Goal: Task Accomplishment & Management: Manage account settings

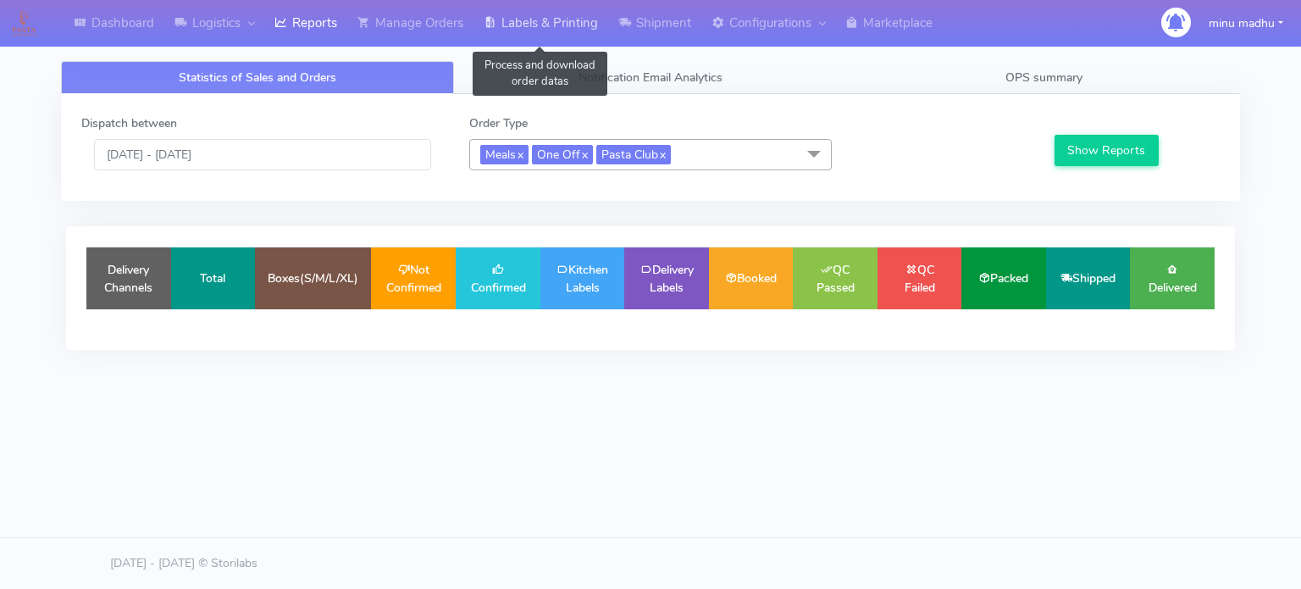
click at [560, 22] on link "Labels & Printing" at bounding box center [540, 23] width 135 height 47
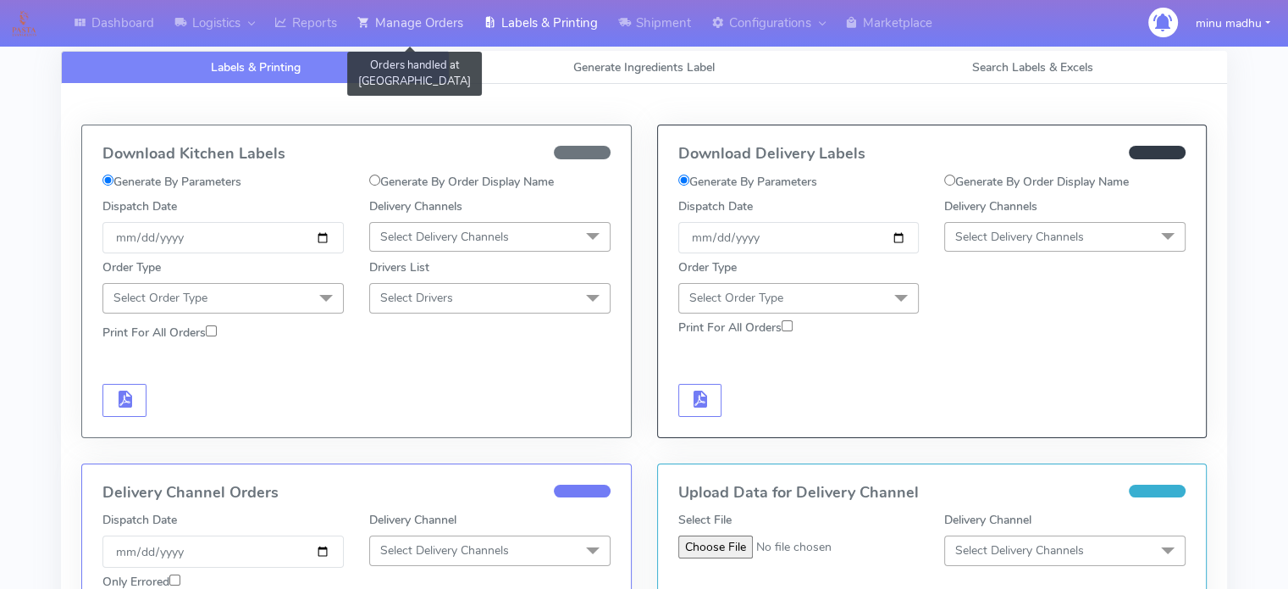
click at [423, 14] on link "Manage Orders" at bounding box center [410, 23] width 126 height 47
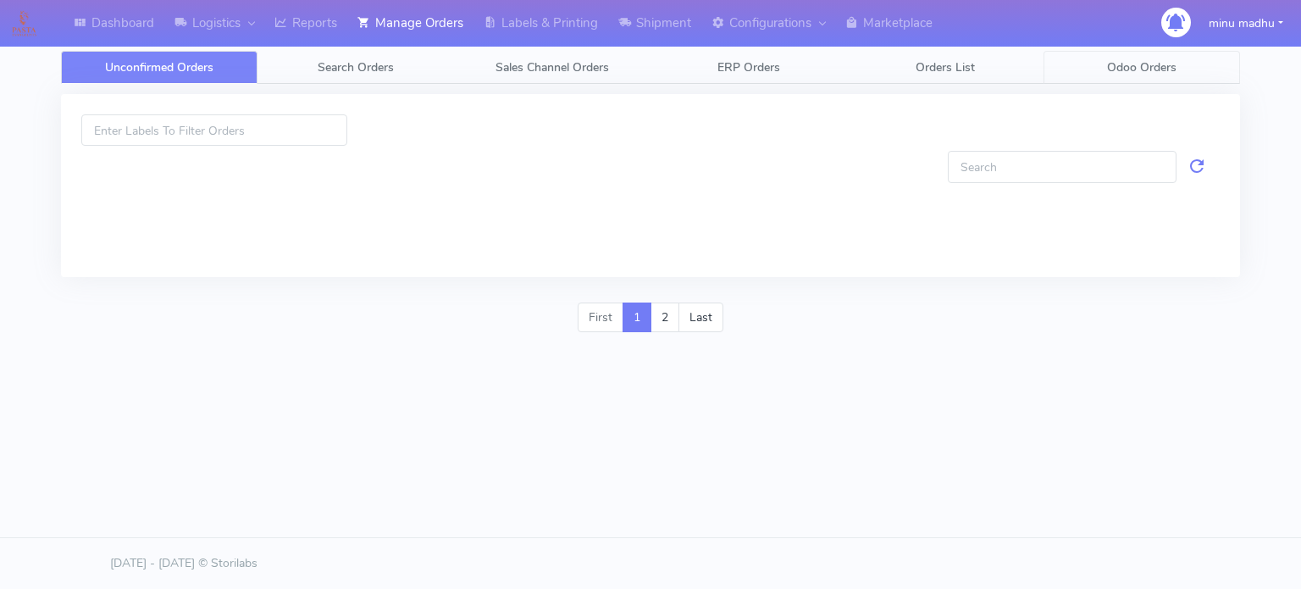
click at [1157, 70] on span "Odoo Orders" at bounding box center [1141, 67] width 69 height 16
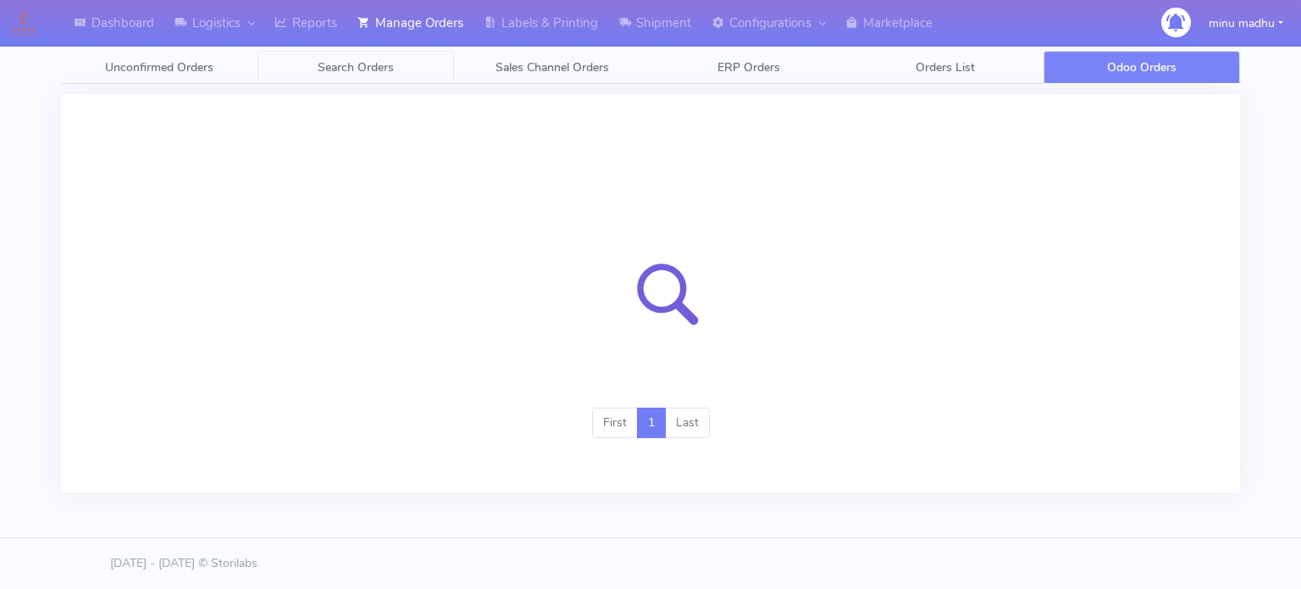
click at [362, 66] on span "Search Orders" at bounding box center [356, 67] width 76 height 16
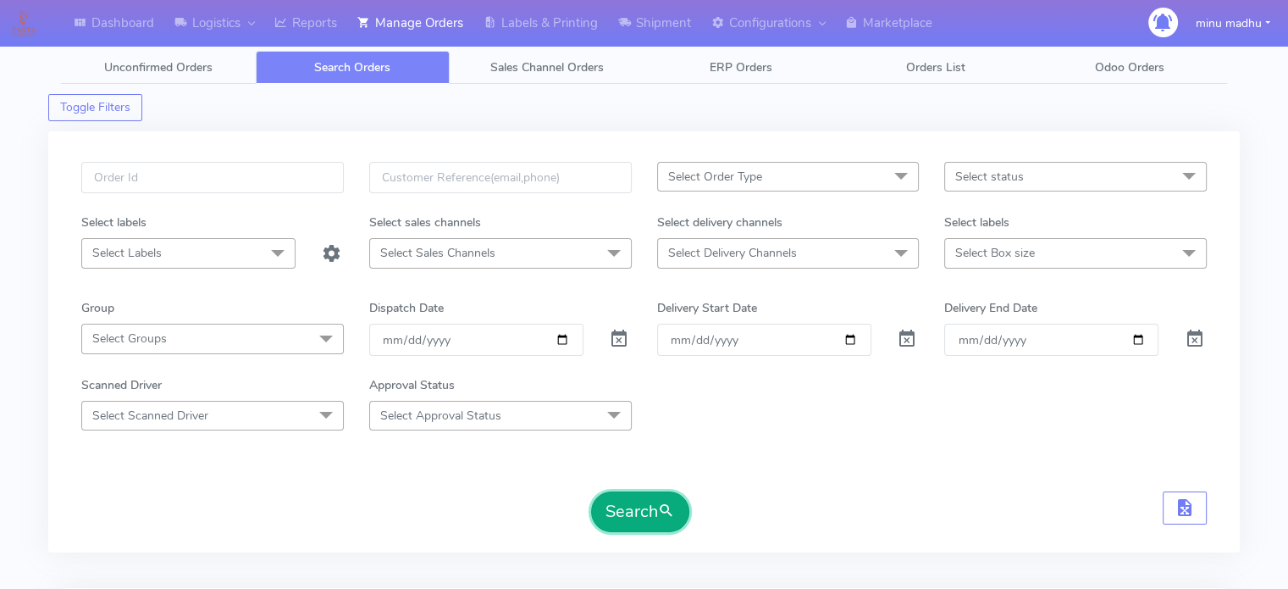
click at [629, 496] on button "Search" at bounding box center [640, 511] width 98 height 41
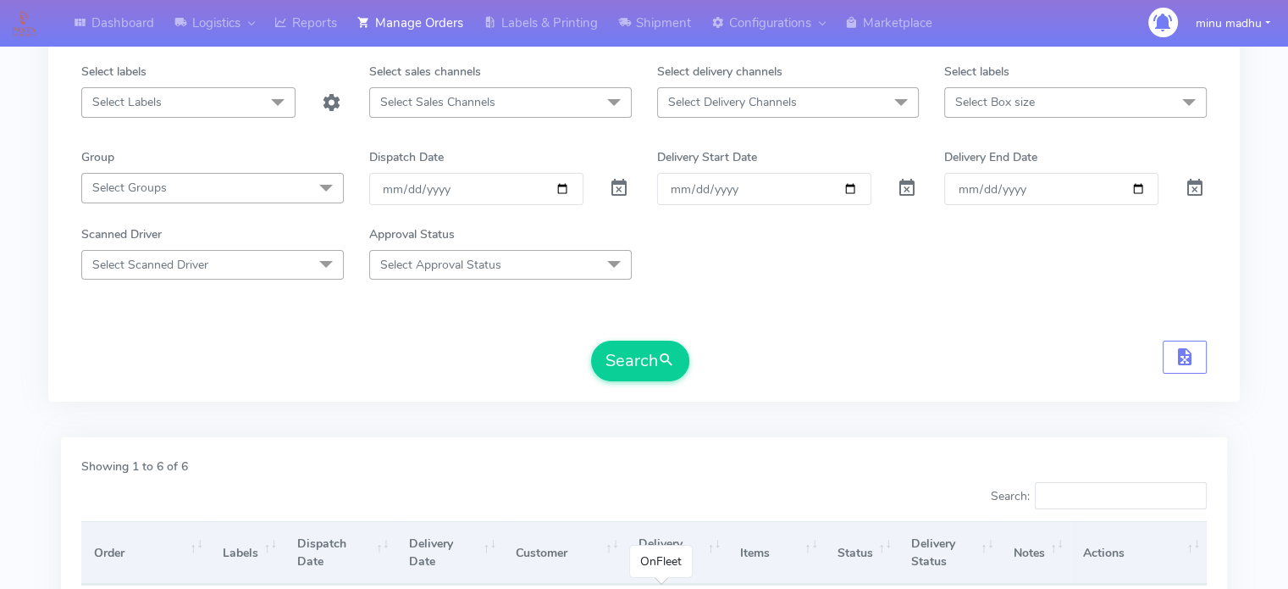
scroll to position [149, 0]
click at [724, 186] on input "Order" at bounding box center [764, 189] width 214 height 31
click at [850, 185] on input "Order" at bounding box center [764, 189] width 214 height 31
type input "[DATE]"
click at [1053, 188] on input "Delivery End Date" at bounding box center [1051, 189] width 214 height 31
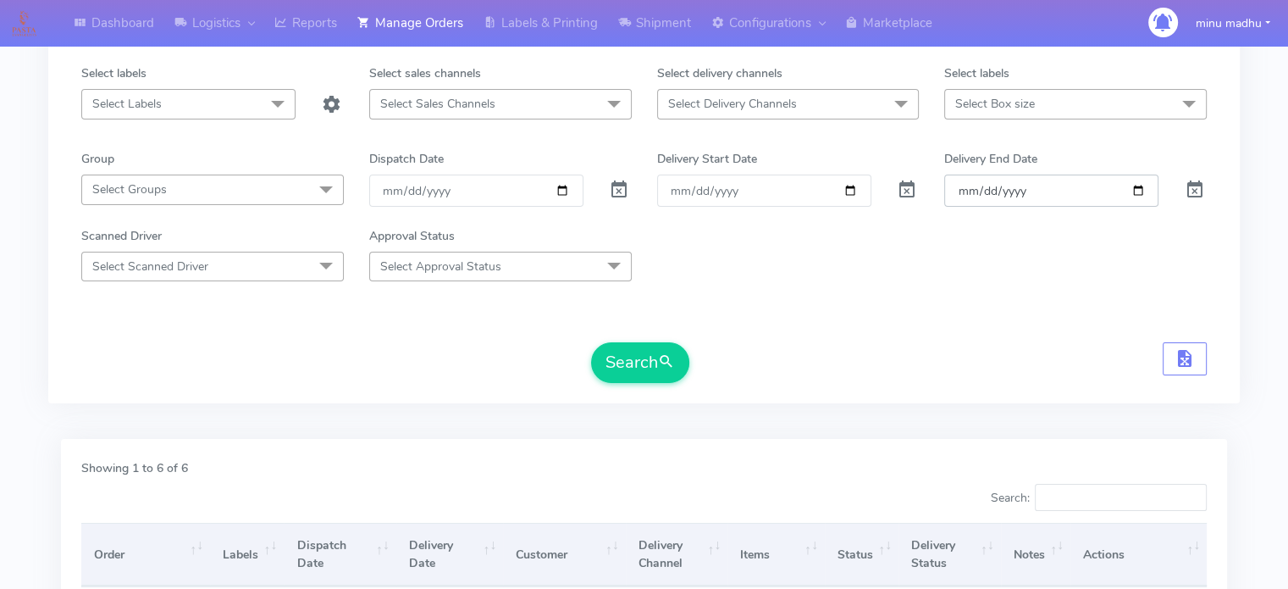
click at [1139, 191] on input "Delivery End Date" at bounding box center [1051, 189] width 214 height 31
type input "[DATE]"
click at [616, 342] on button "Search" at bounding box center [640, 362] width 98 height 41
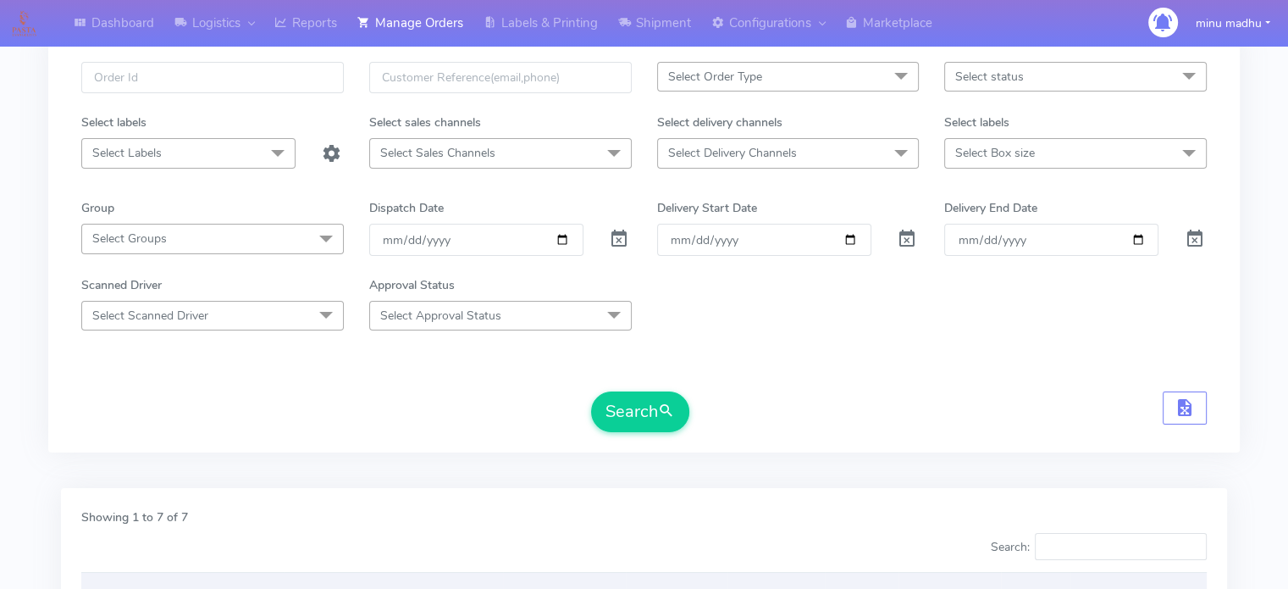
scroll to position [95, 0]
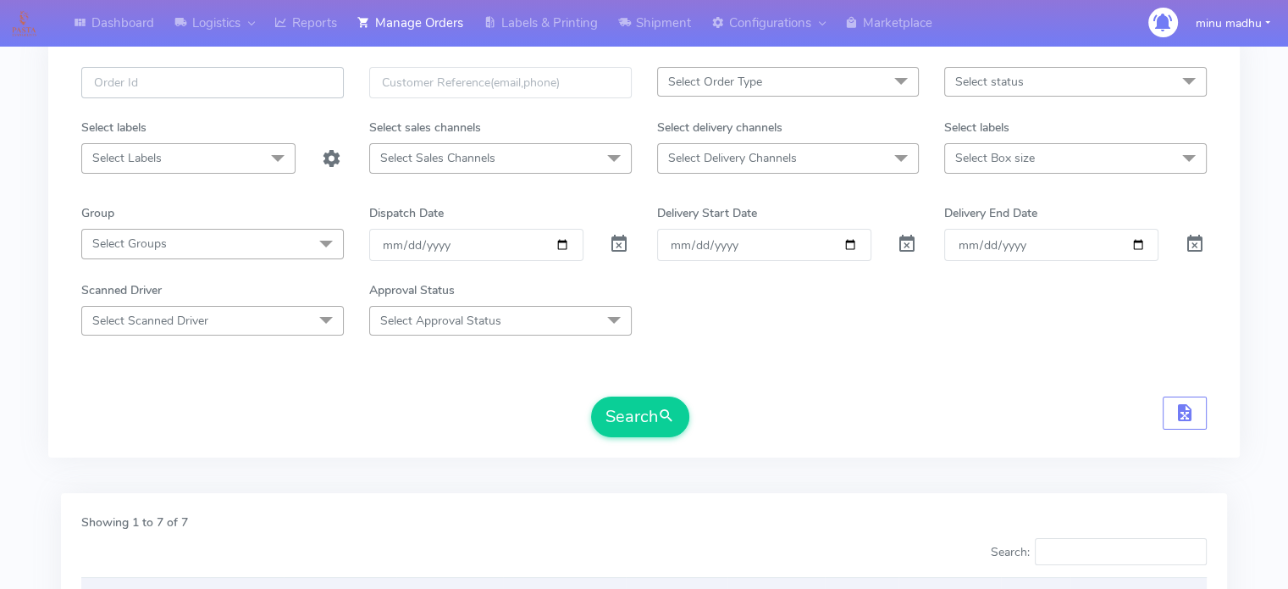
click at [259, 84] on input "text" at bounding box center [212, 82] width 263 height 31
paste input "#PETEST2914"
click at [259, 84] on input "#PETEST2914" at bounding box center [212, 82] width 263 height 31
type input "#PETEST2914"
click at [619, 241] on span at bounding box center [619, 248] width 20 height 16
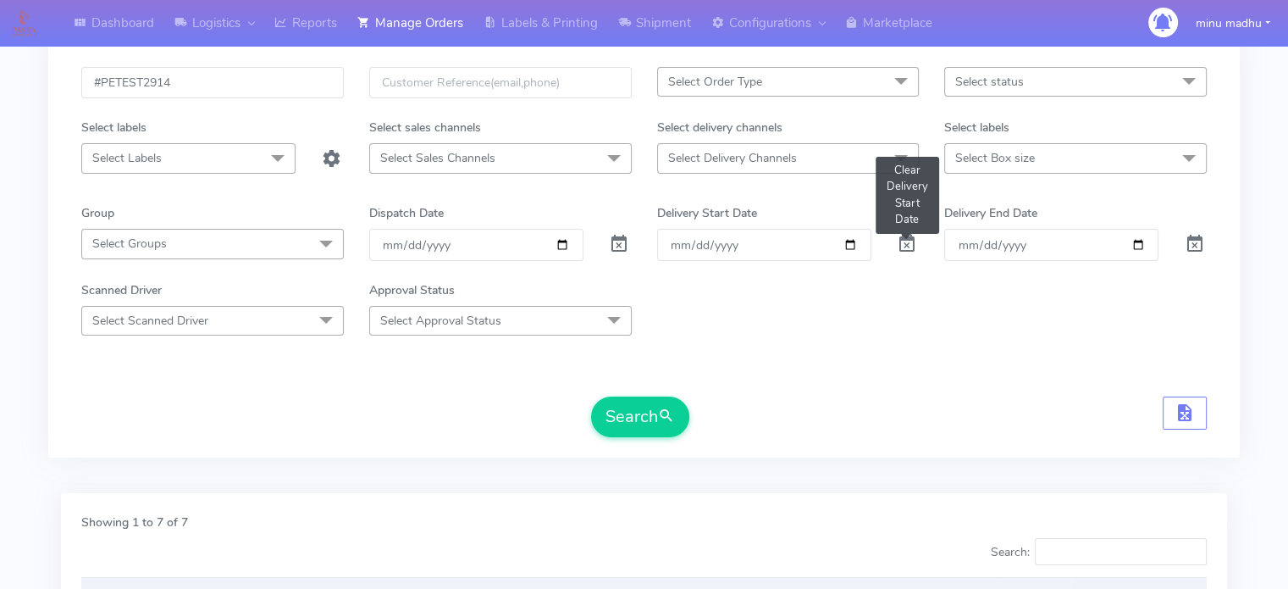
click at [905, 242] on span at bounding box center [907, 248] width 20 height 16
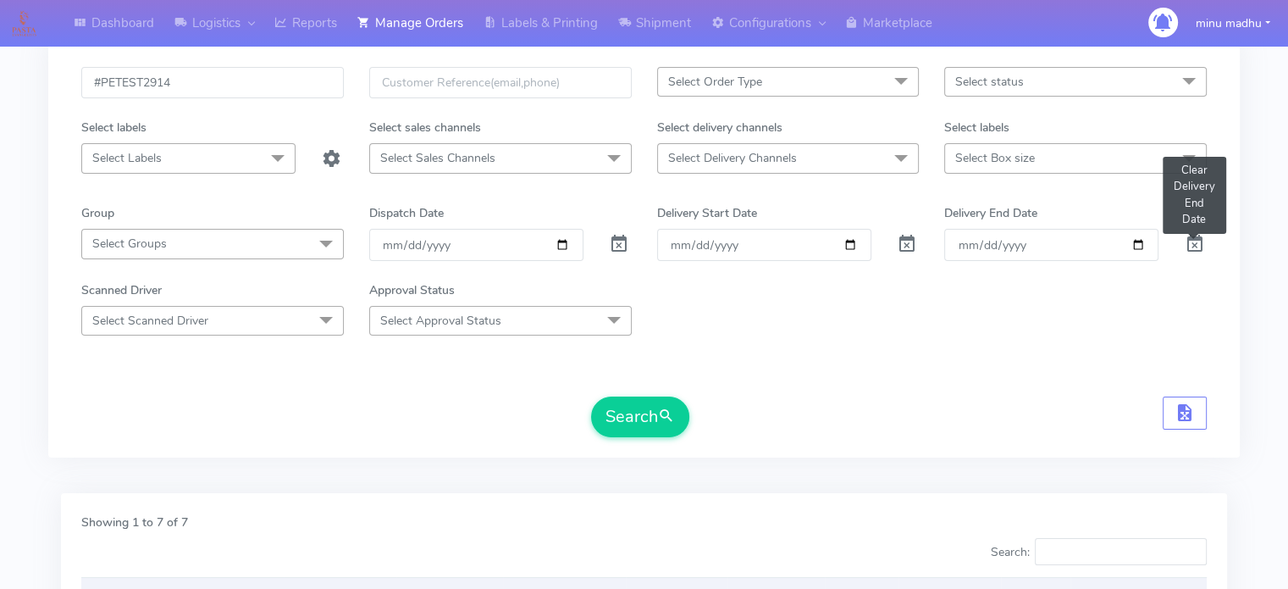
click at [1196, 240] on span at bounding box center [1194, 248] width 20 height 16
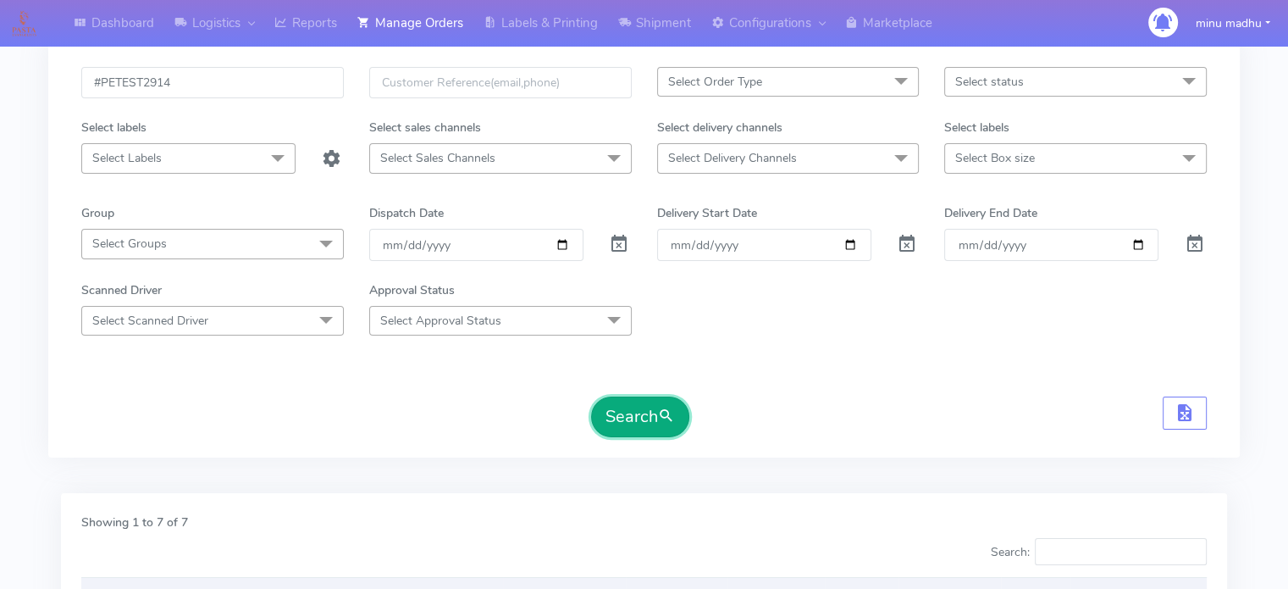
click at [638, 409] on button "Search" at bounding box center [640, 416] width 98 height 41
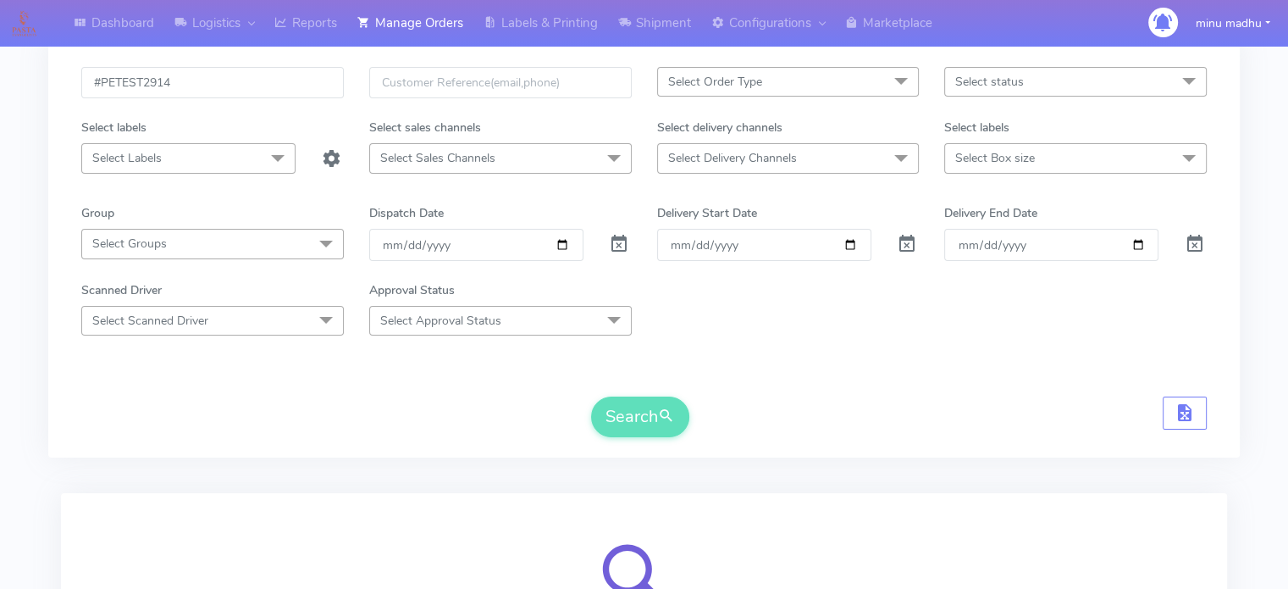
scroll to position [285, 0]
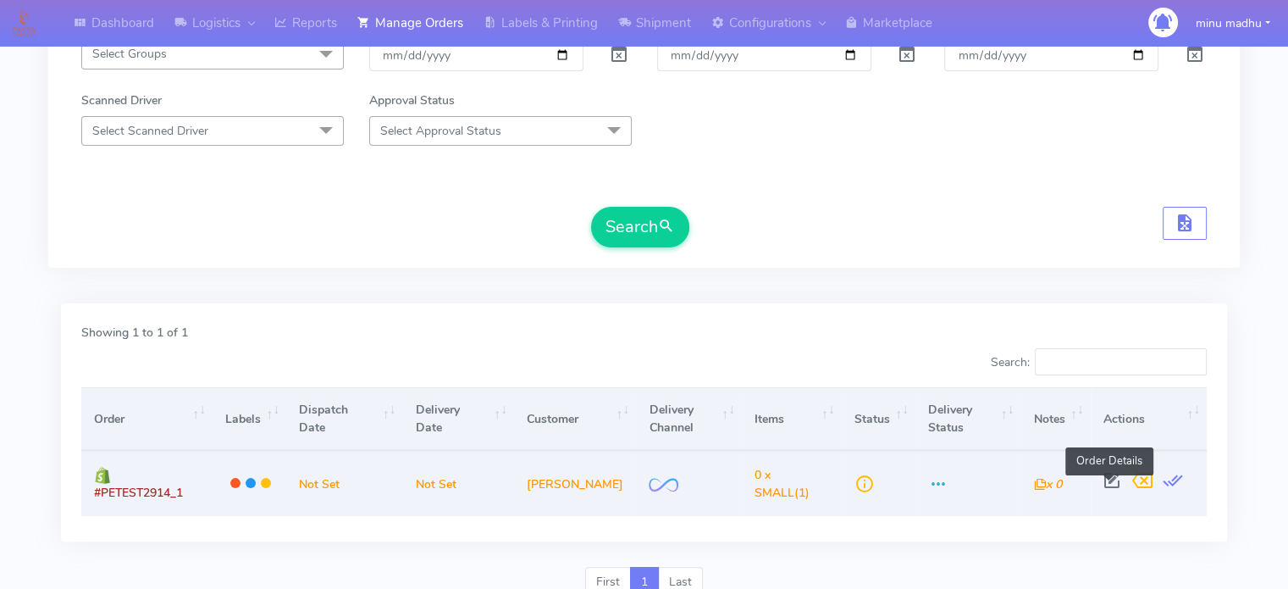
click at [1105, 483] on span at bounding box center [1112, 484] width 30 height 16
select select "2"
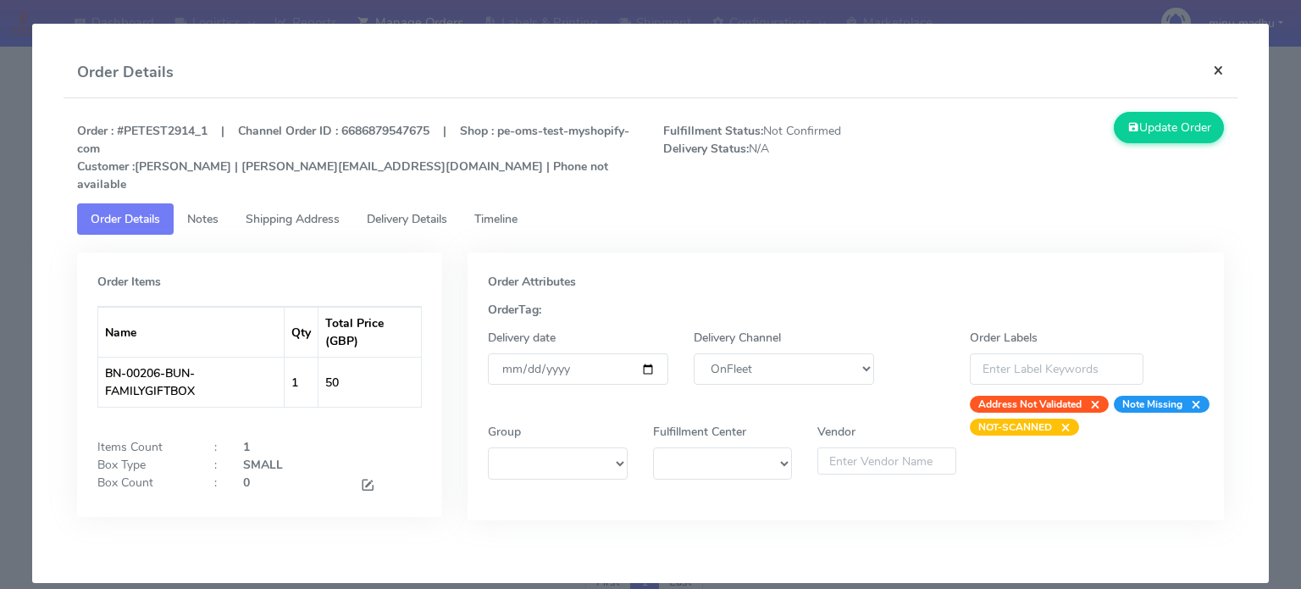
click at [1223, 67] on button "×" at bounding box center [1218, 69] width 38 height 45
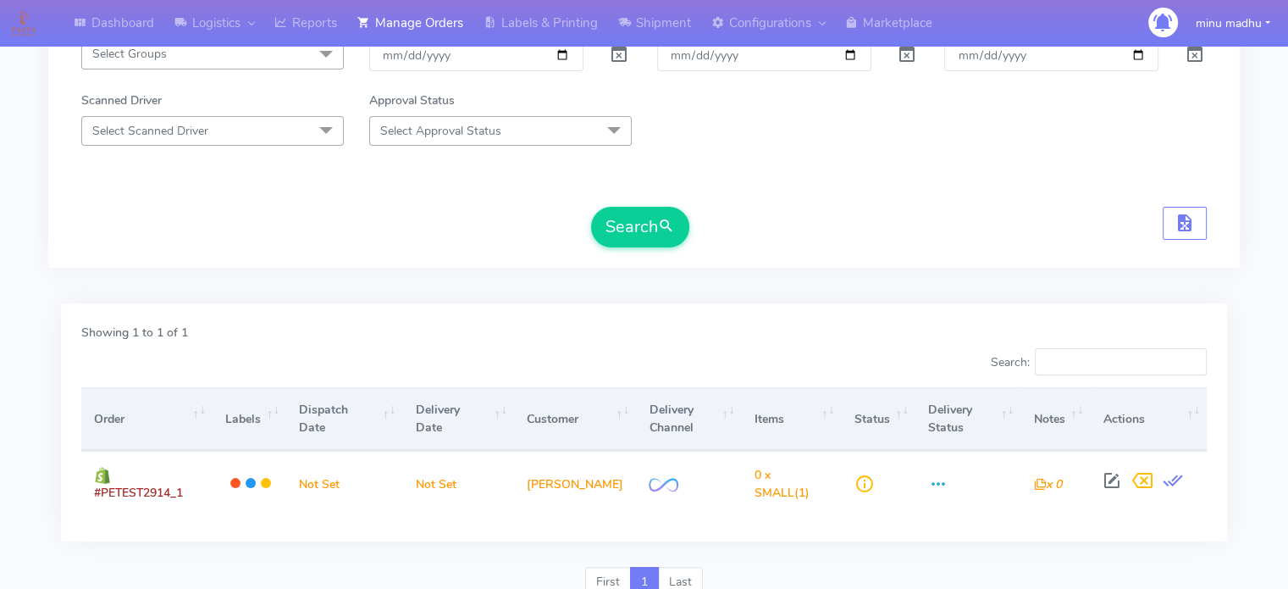
scroll to position [7, 0]
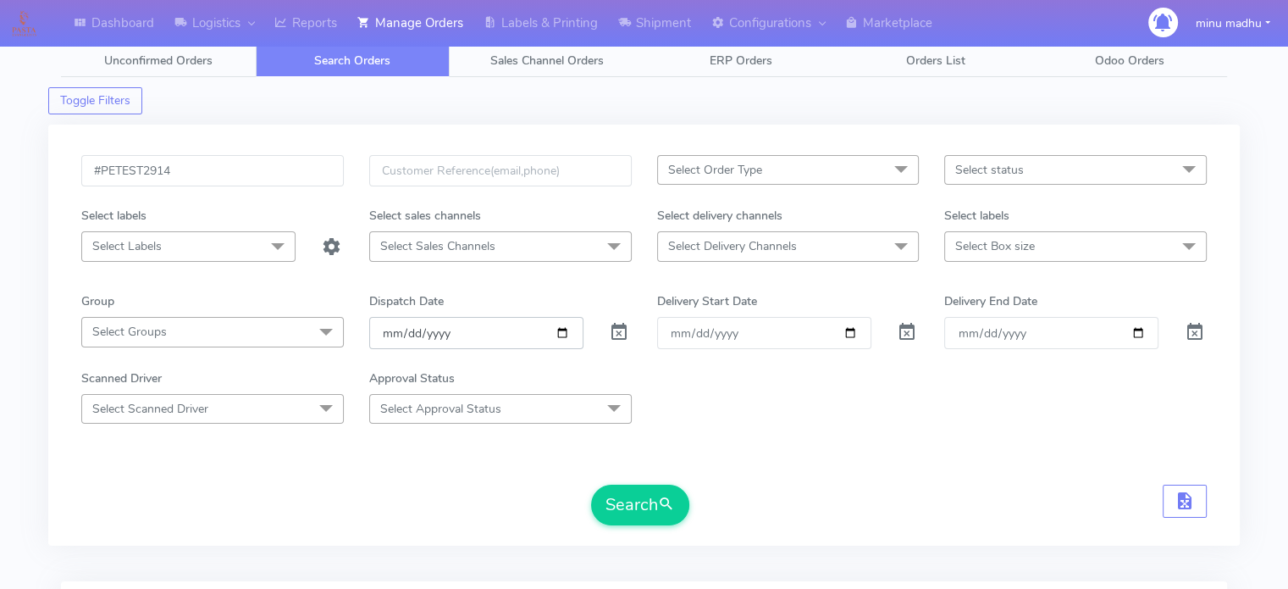
click at [562, 334] on input "date" at bounding box center [476, 332] width 214 height 31
type input "[DATE]"
drag, startPoint x: 176, startPoint y: 170, endPoint x: 54, endPoint y: 146, distance: 124.4
click at [54, 146] on div "#PETEST2914 Select Order Type Select All MEALS ATAVI One Off Pasta Club Gift Ki…" at bounding box center [643, 334] width 1191 height 421
click at [639, 511] on button "Search" at bounding box center [640, 504] width 98 height 41
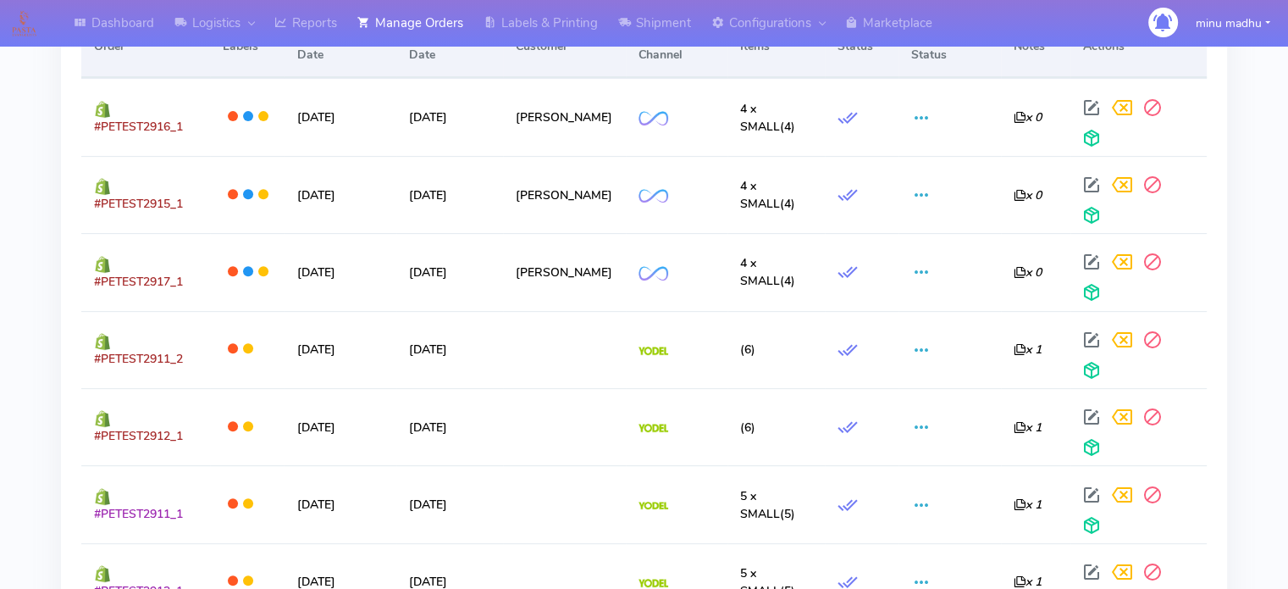
scroll to position [661, 0]
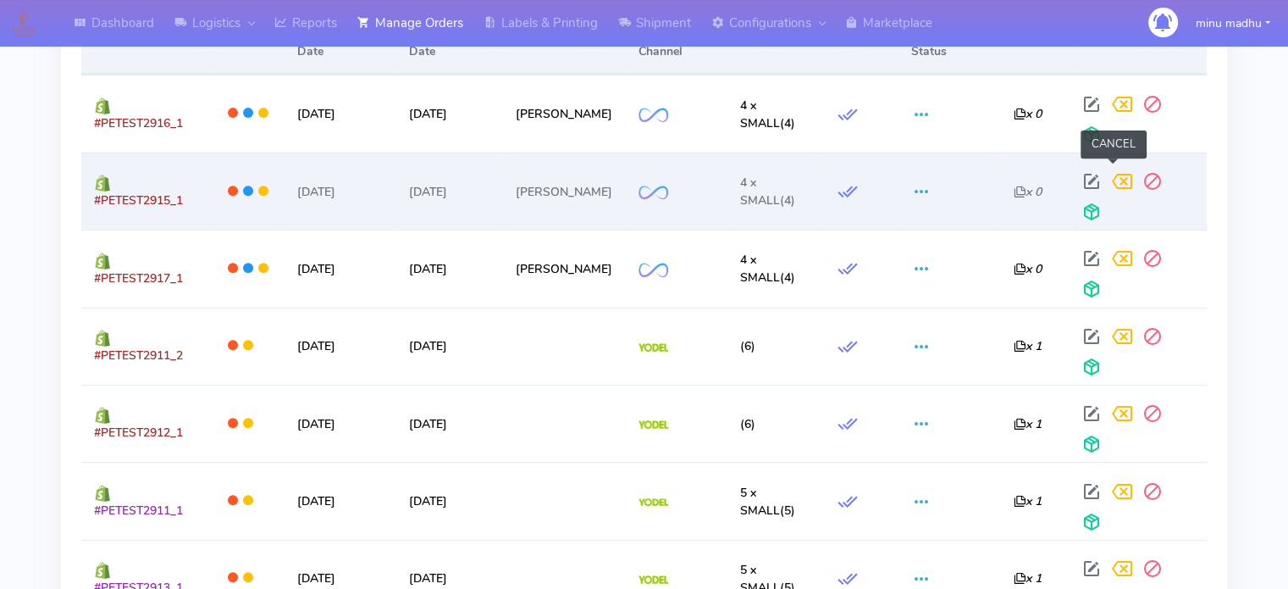
click at [1117, 177] on span at bounding box center [1122, 185] width 30 height 16
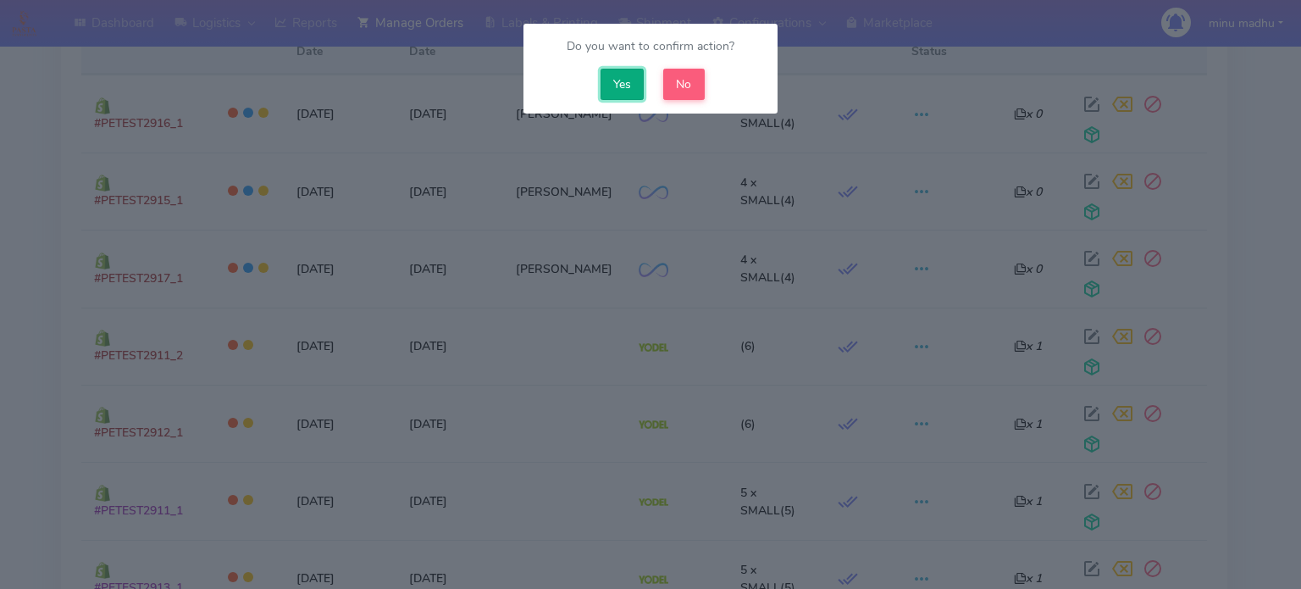
click at [622, 80] on button "Yes" at bounding box center [622, 84] width 44 height 31
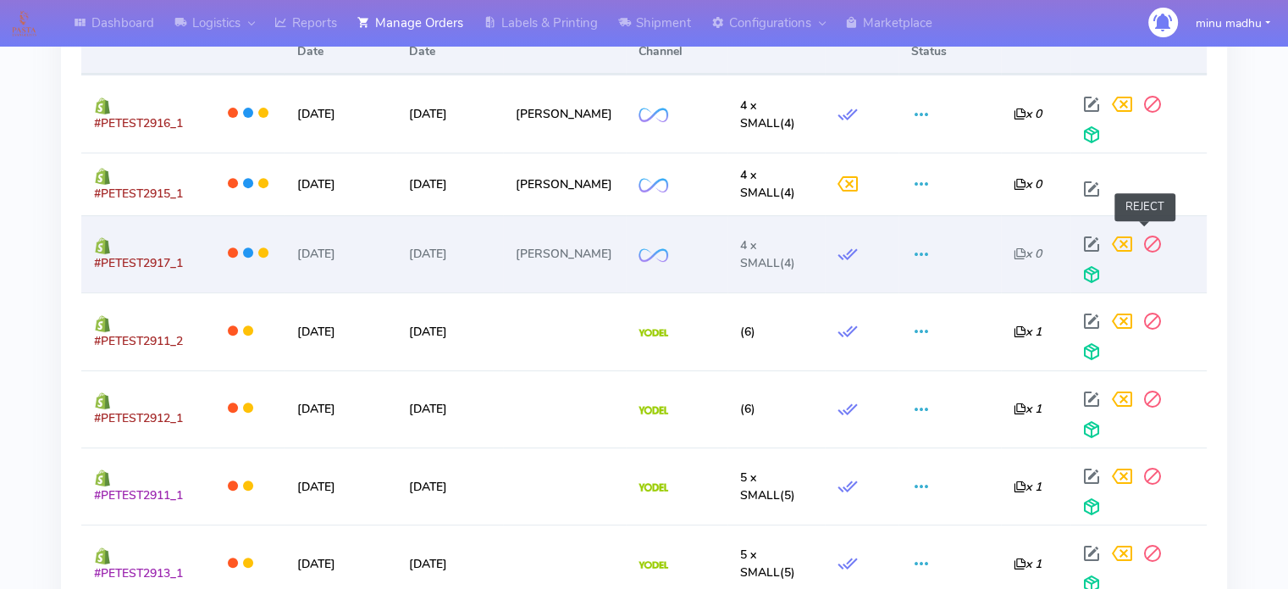
click at [1141, 240] on span at bounding box center [1152, 248] width 30 height 16
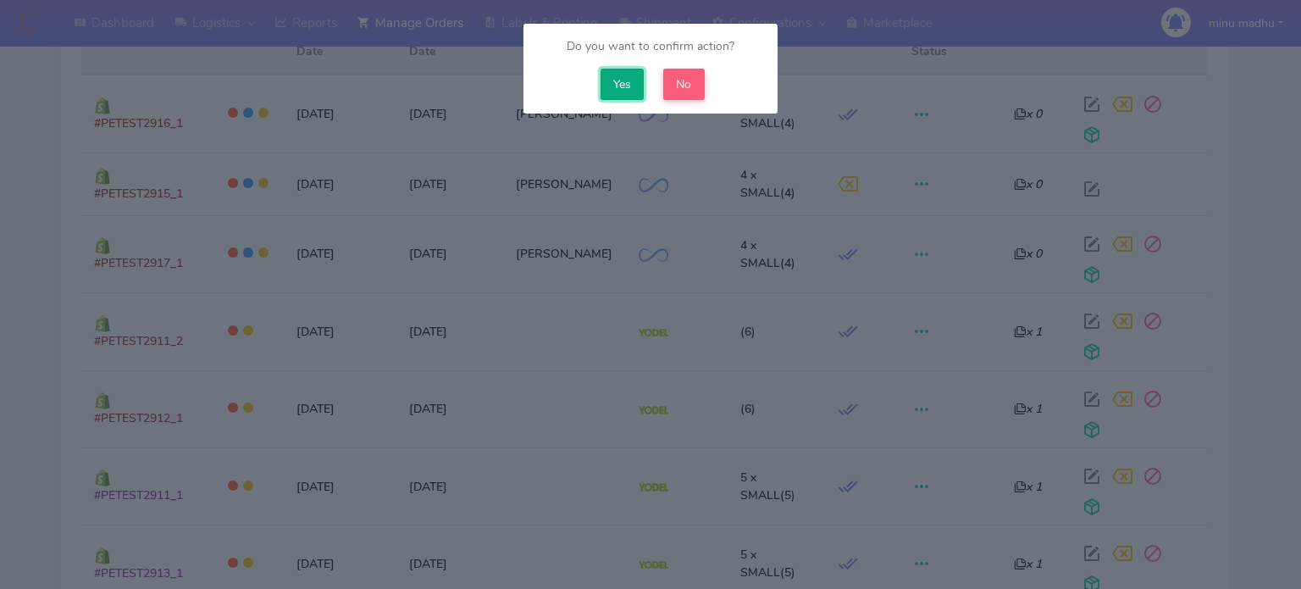
click at [610, 70] on button "Yes" at bounding box center [622, 84] width 44 height 31
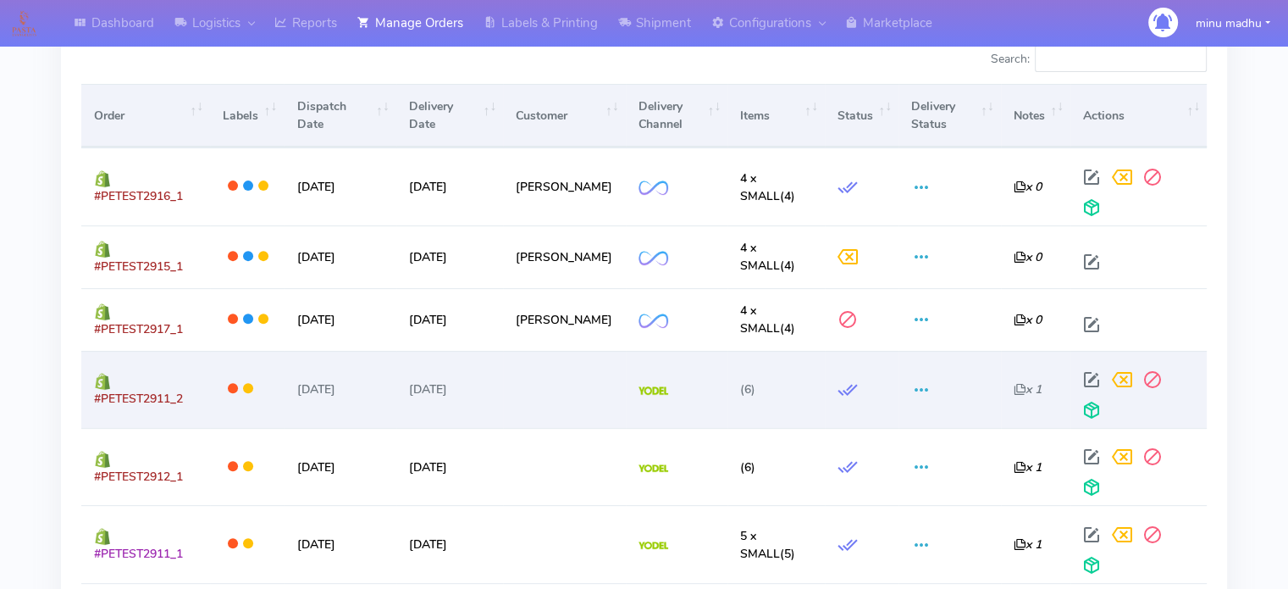
scroll to position [586, 0]
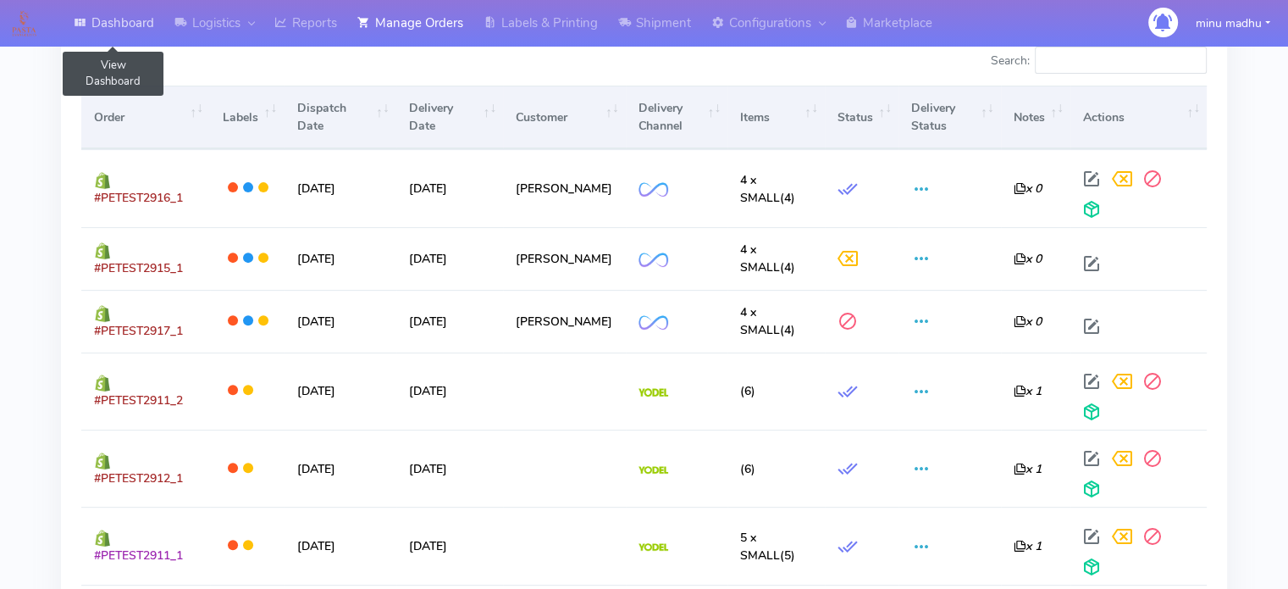
click at [107, 23] on link "Dashboard" at bounding box center [114, 23] width 101 height 47
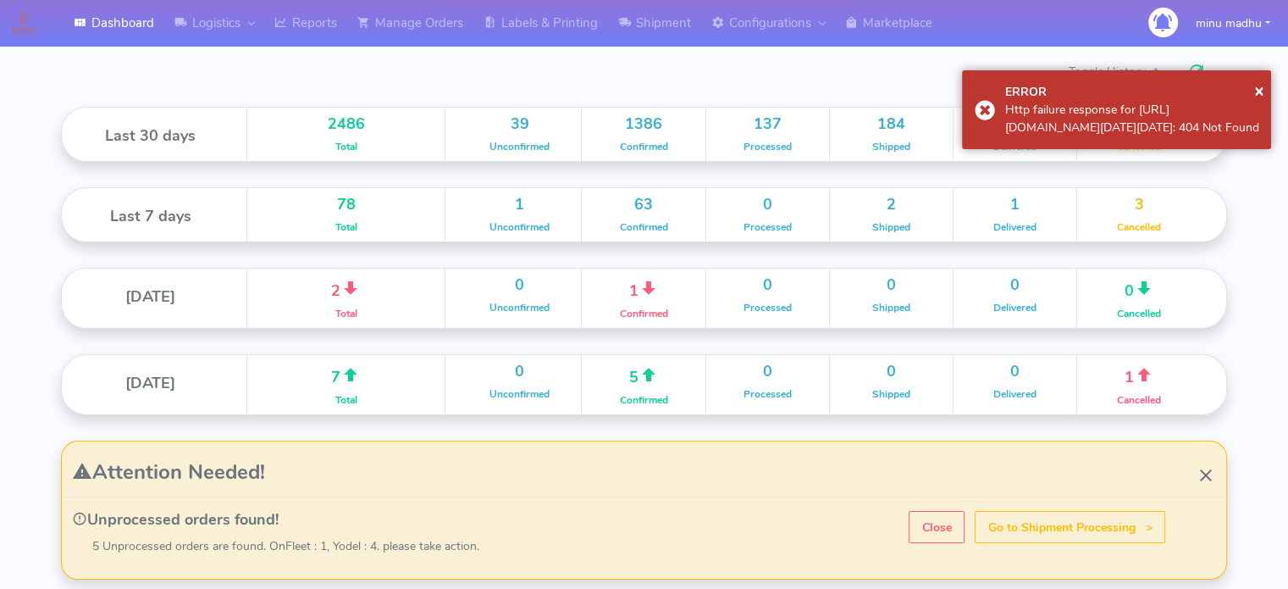
scroll to position [300, 583]
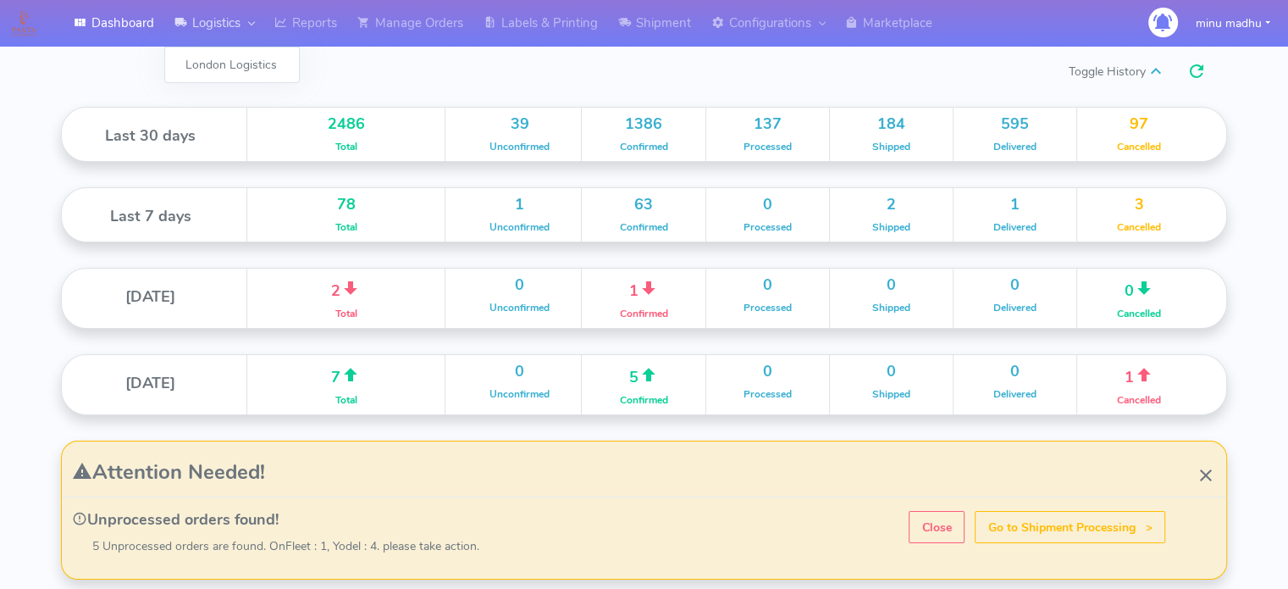
click at [223, 18] on link "Logistics" at bounding box center [214, 23] width 100 height 47
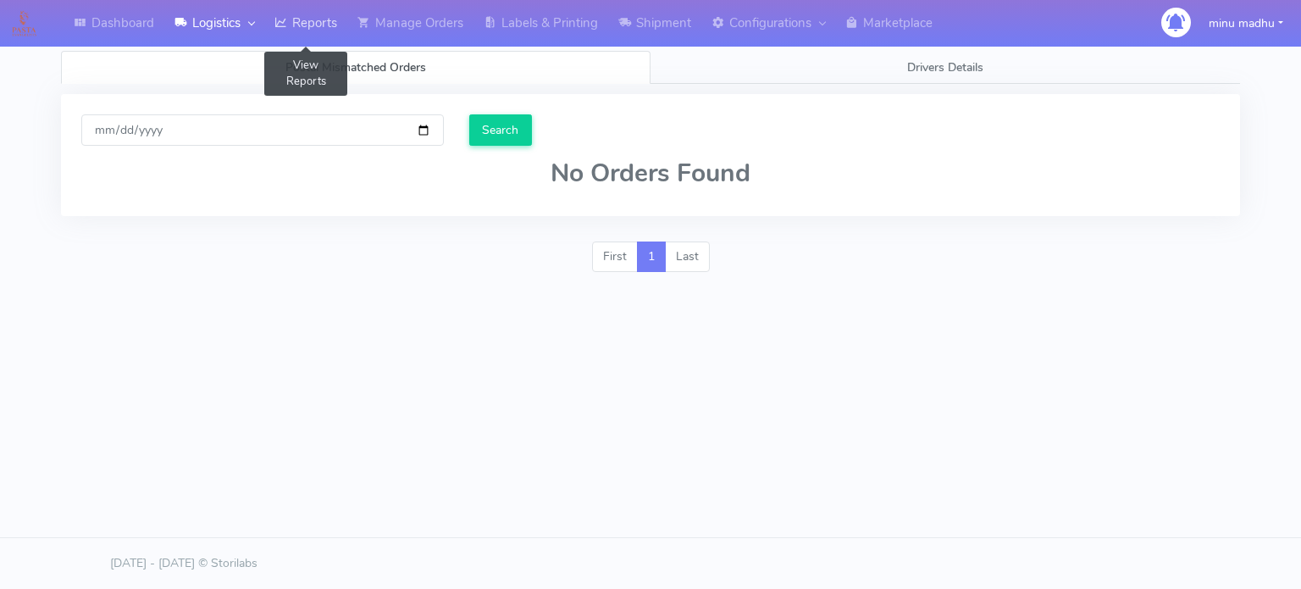
click at [315, 25] on link "Reports" at bounding box center [305, 23] width 83 height 47
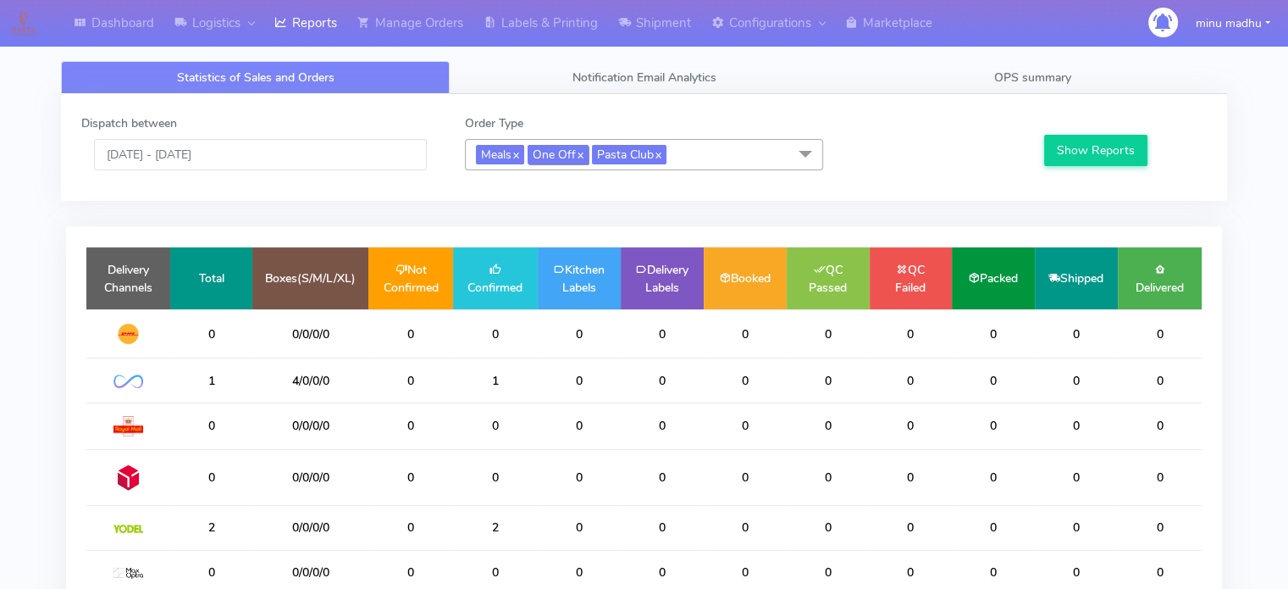
click at [583, 153] on link "x" at bounding box center [580, 154] width 8 height 18
checkbox input "false"
click at [597, 146] on link "x" at bounding box center [593, 154] width 8 height 18
checkbox input "false"
click at [524, 152] on span "Meals x" at bounding box center [500, 154] width 48 height 19
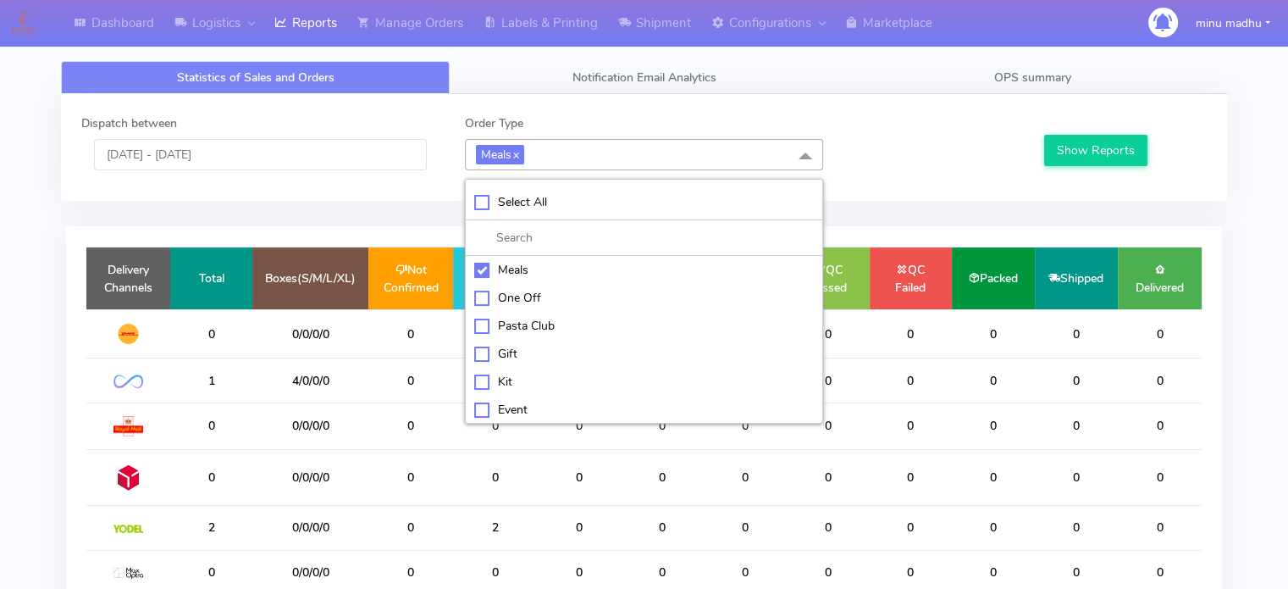
click at [481, 379] on div "Kit" at bounding box center [644, 382] width 340 height 18
checkbox input "true"
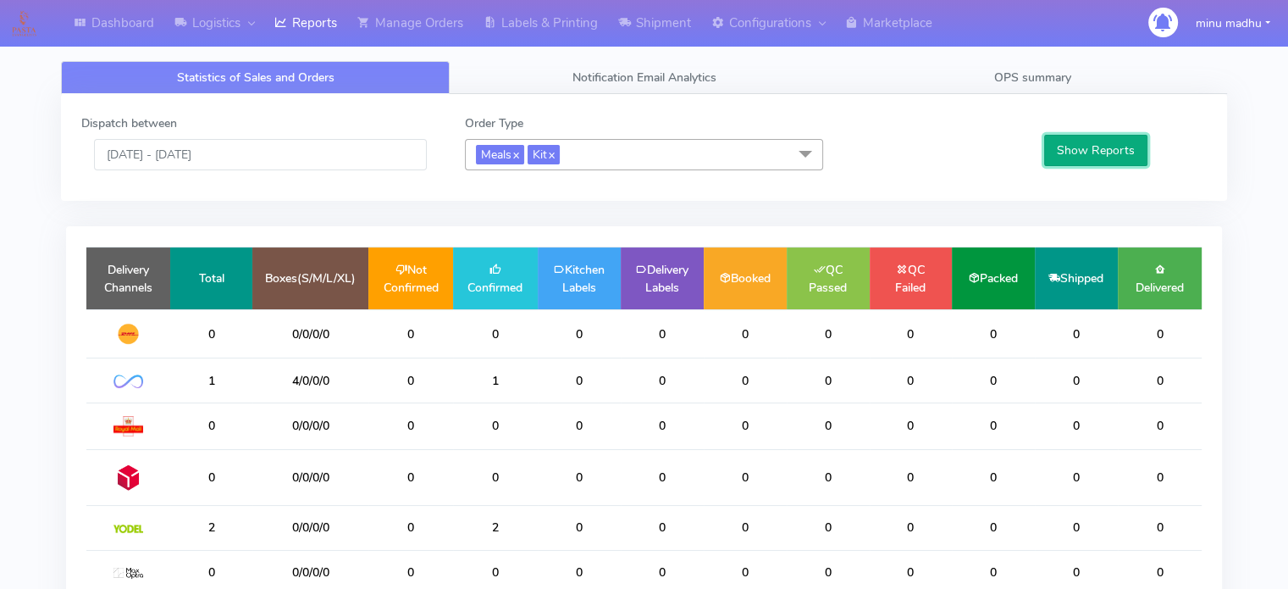
click at [1081, 148] on button "Show Reports" at bounding box center [1096, 150] width 104 height 31
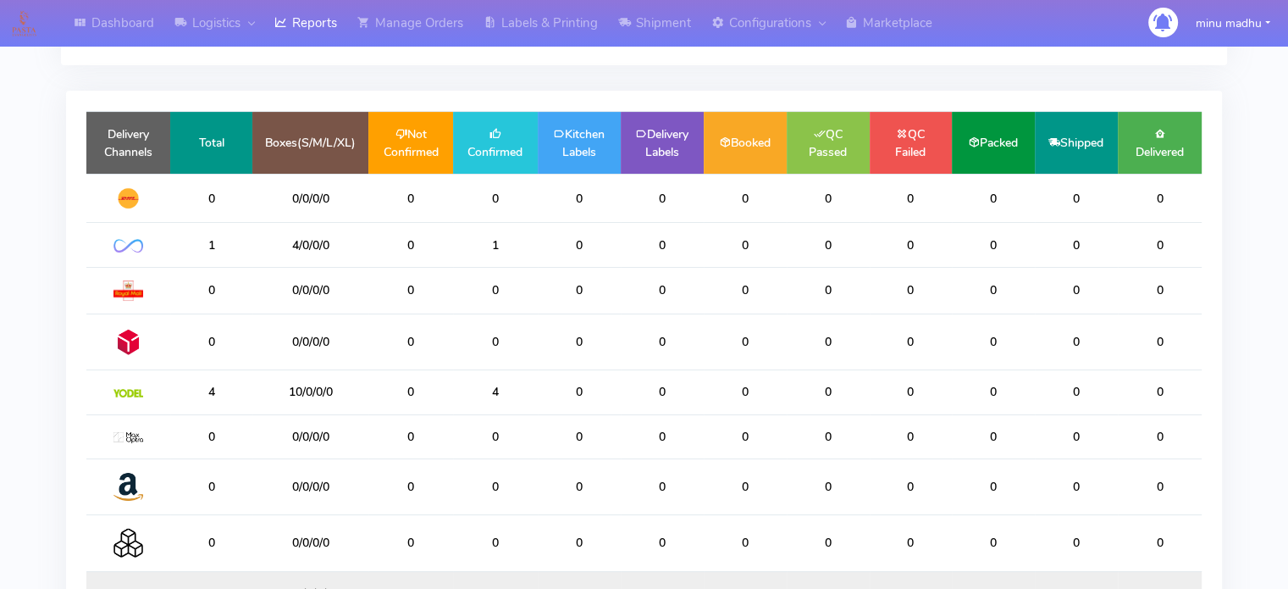
scroll to position [0, 0]
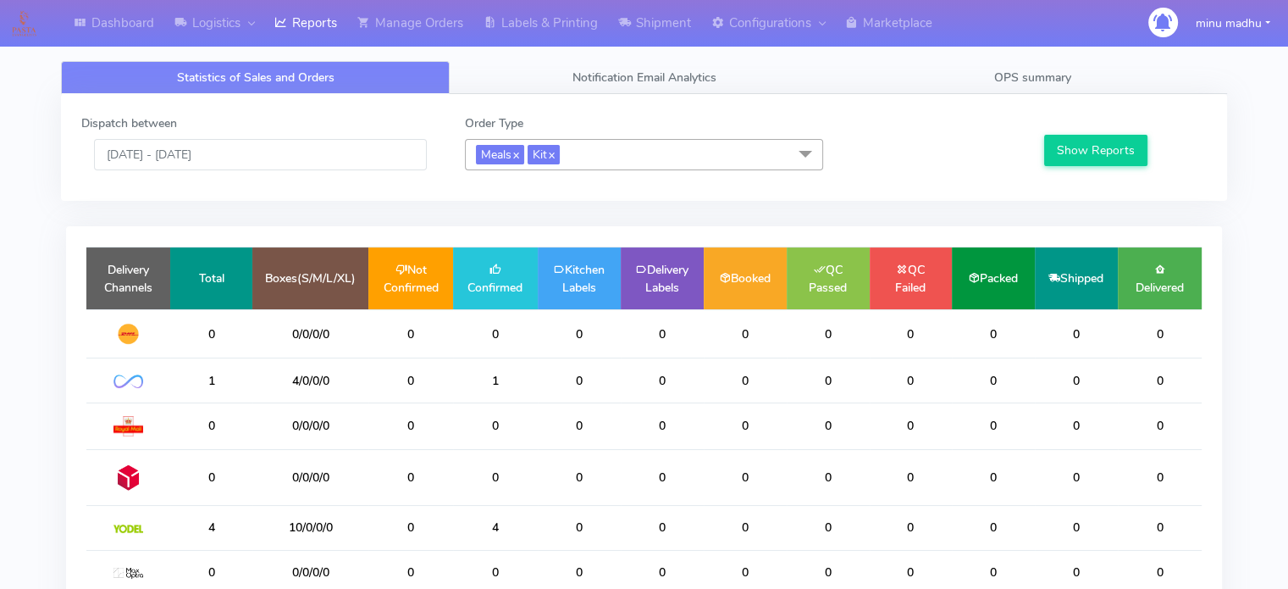
click at [804, 158] on span at bounding box center [805, 155] width 34 height 32
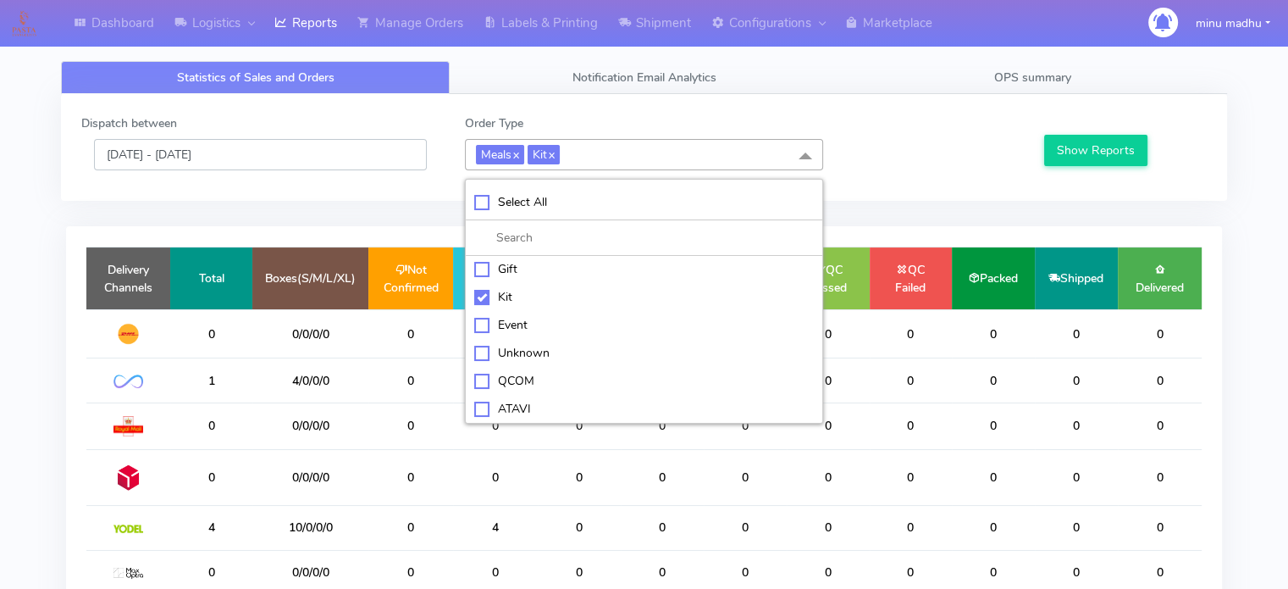
click at [251, 156] on input "[DATE] - [DATE]" at bounding box center [260, 154] width 333 height 31
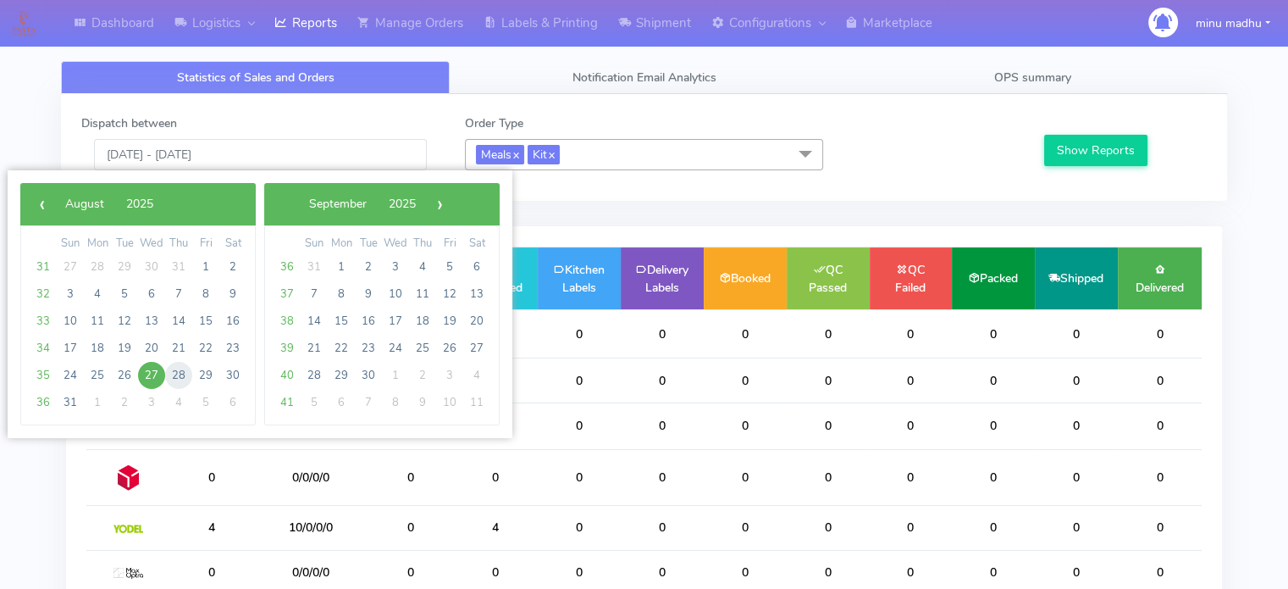
click at [174, 377] on span "28" at bounding box center [178, 375] width 27 height 27
click at [147, 372] on span "27" at bounding box center [151, 375] width 27 height 27
click at [176, 372] on span "28" at bounding box center [178, 375] width 27 height 27
type input "27/08/2025 - 28/08/2025"
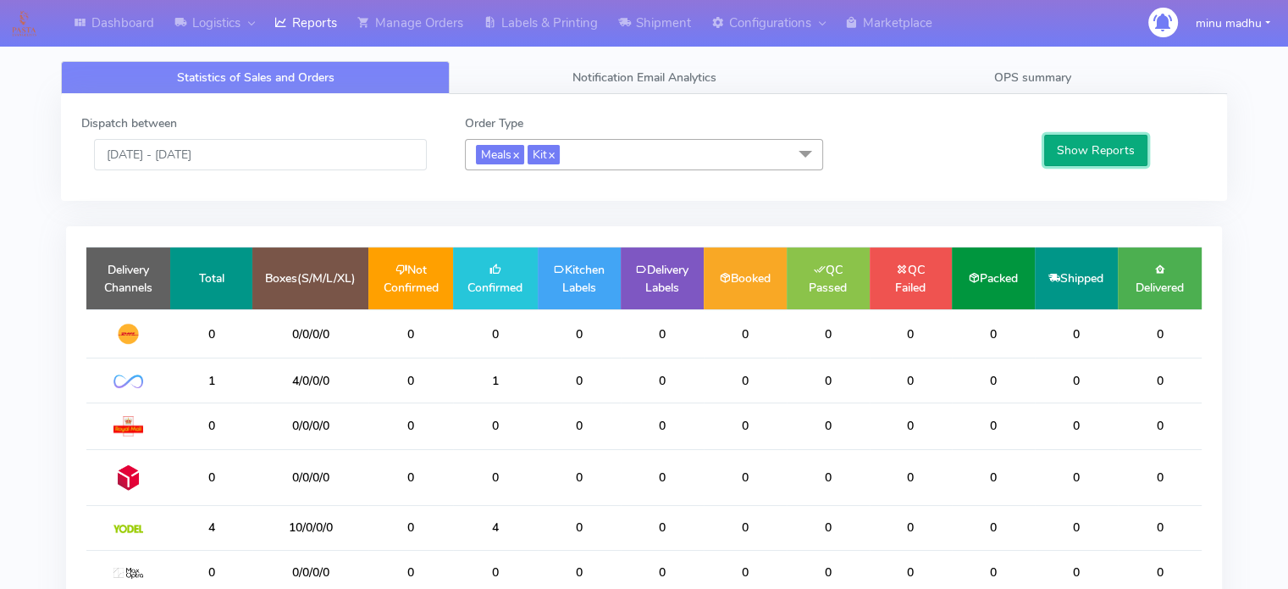
click at [1092, 153] on button "Show Reports" at bounding box center [1096, 150] width 104 height 31
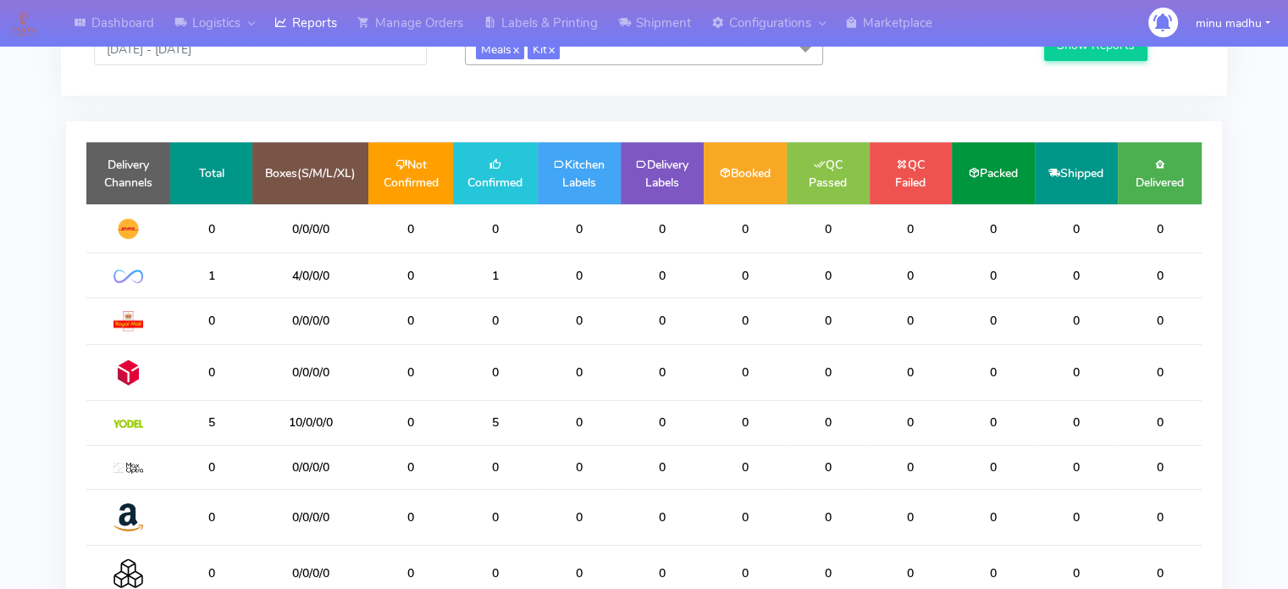
scroll to position [3, 0]
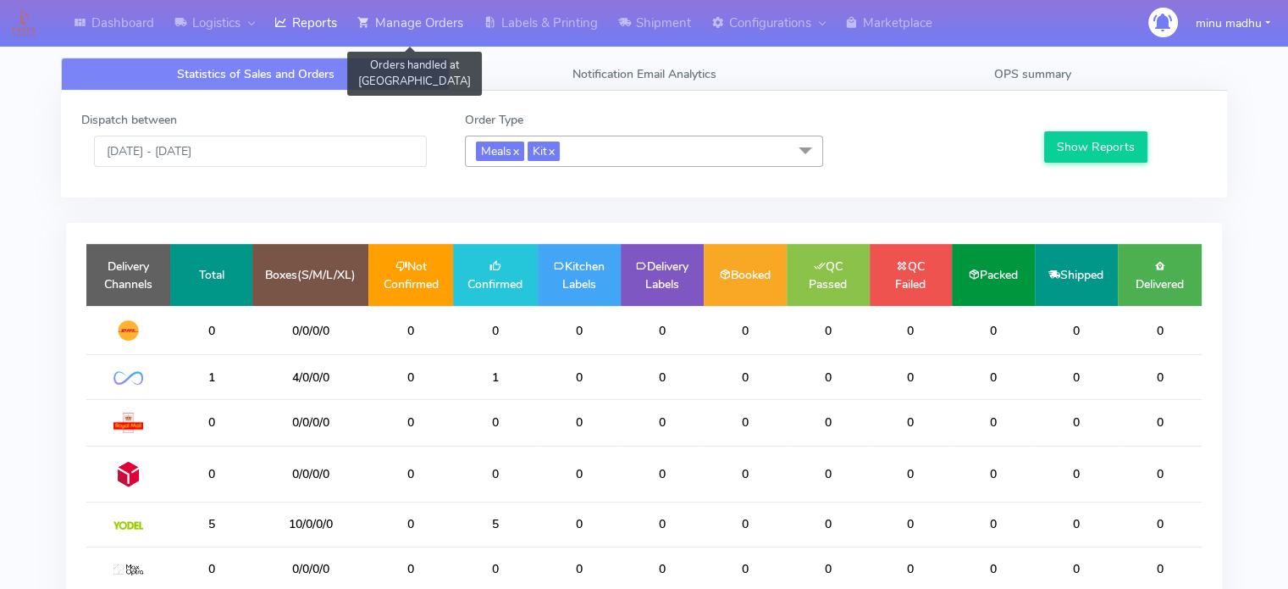
click at [420, 23] on link "Manage Orders" at bounding box center [410, 23] width 126 height 47
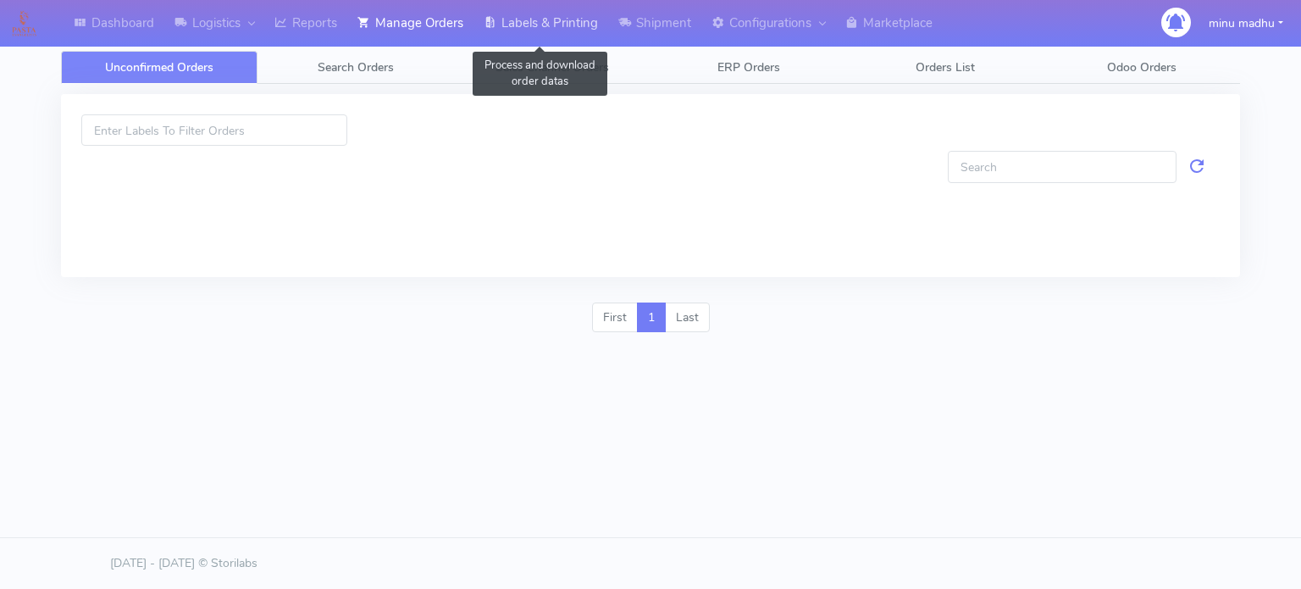
click at [543, 23] on link "Labels & Printing" at bounding box center [540, 23] width 135 height 47
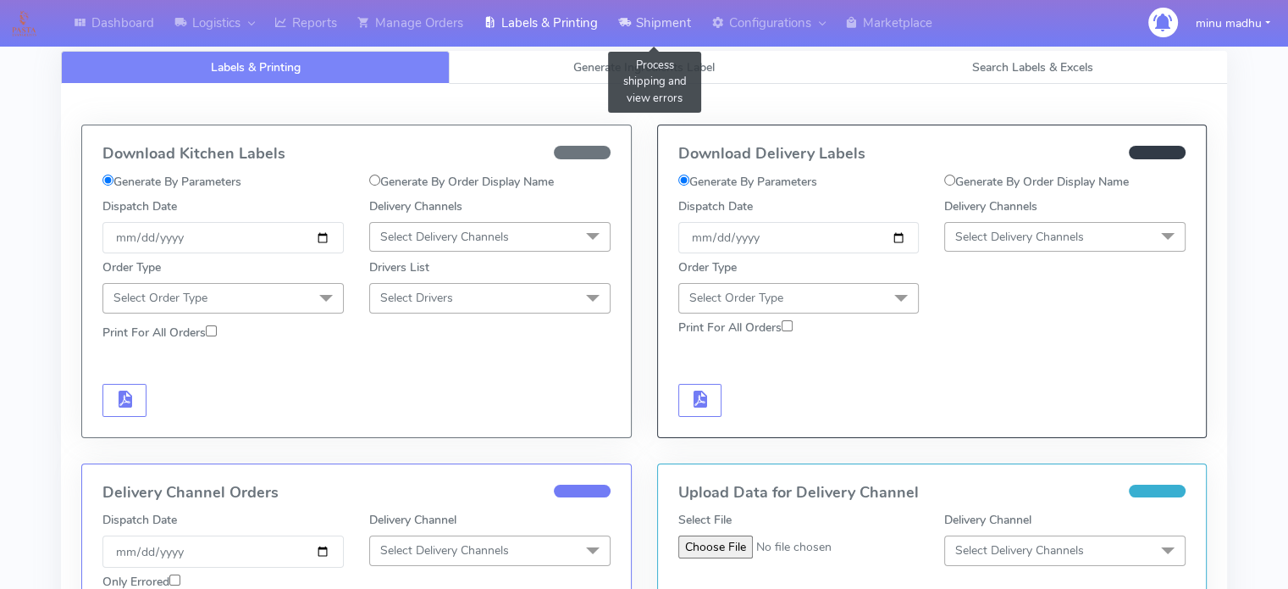
click at [656, 14] on link "Shipment" at bounding box center [654, 23] width 93 height 47
